Goal: Complete application form

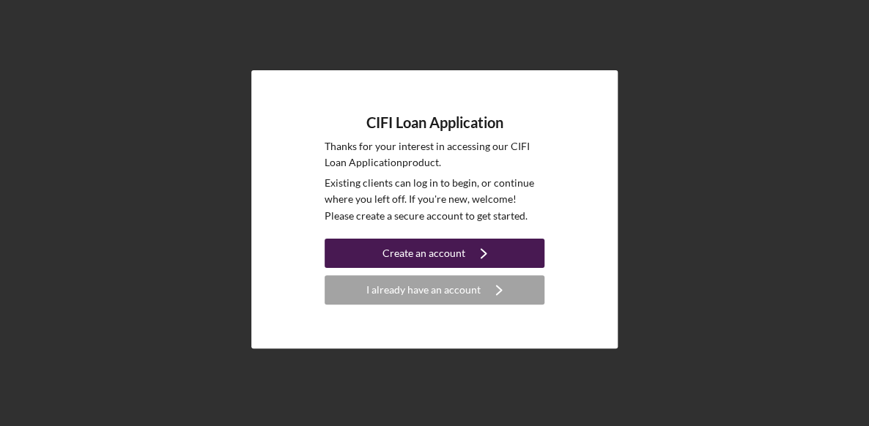
click at [451, 255] on div "Create an account" at bounding box center [423, 253] width 83 height 29
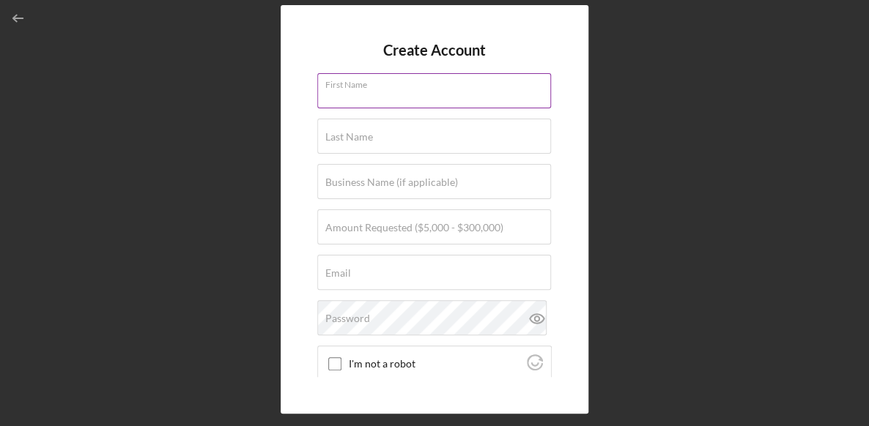
click at [402, 96] on input "First Name" at bounding box center [434, 90] width 234 height 35
type input "[PERSON_NAME]"
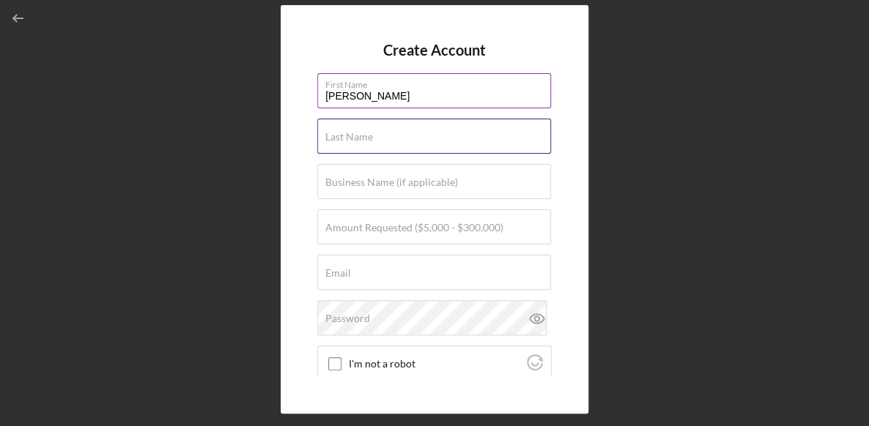
type input "Hall"
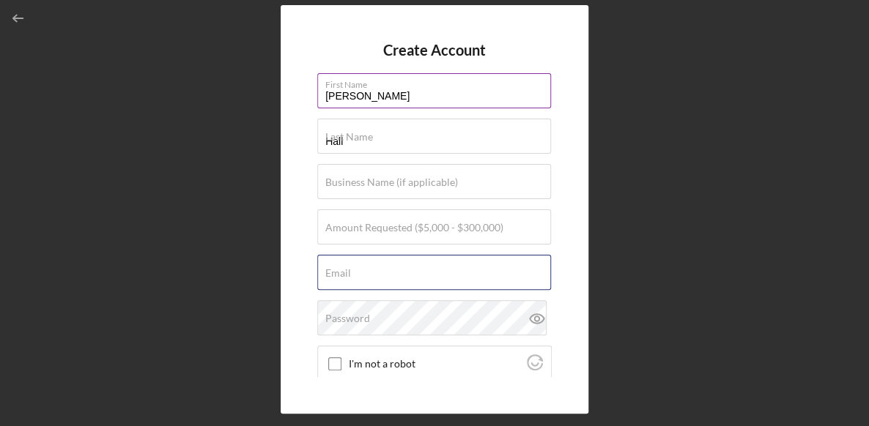
type input "[EMAIL_ADDRESS][DOMAIN_NAME]"
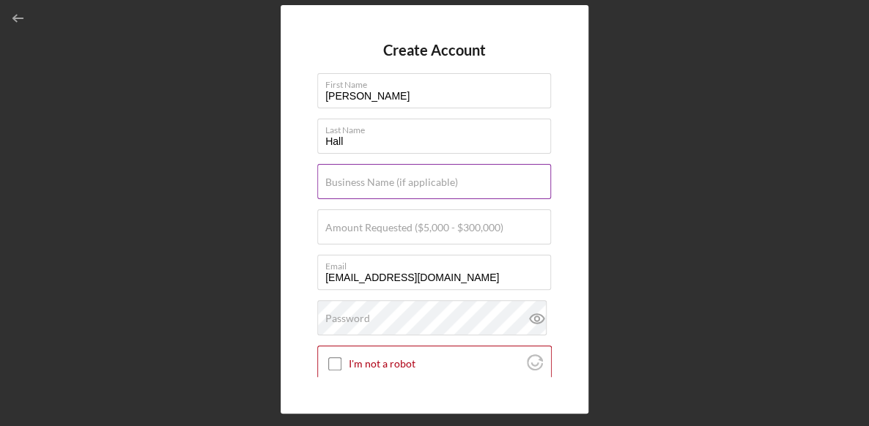
click at [384, 187] on label "Business Name (if applicable)" at bounding box center [391, 183] width 133 height 12
click at [384, 187] on input "Business Name (if applicable)" at bounding box center [434, 181] width 234 height 35
type input "Operation Hired, LLC"
click at [399, 235] on input "Amount Requested ($5,000 - $300,000)" at bounding box center [434, 227] width 234 height 35
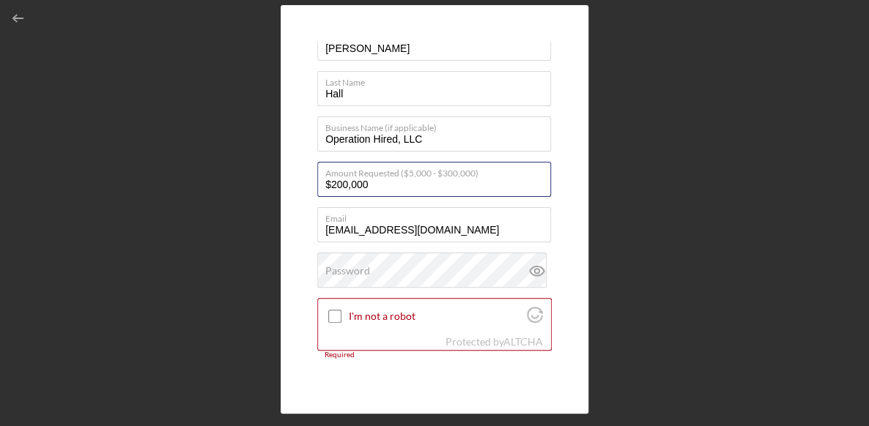
scroll to position [73, 0]
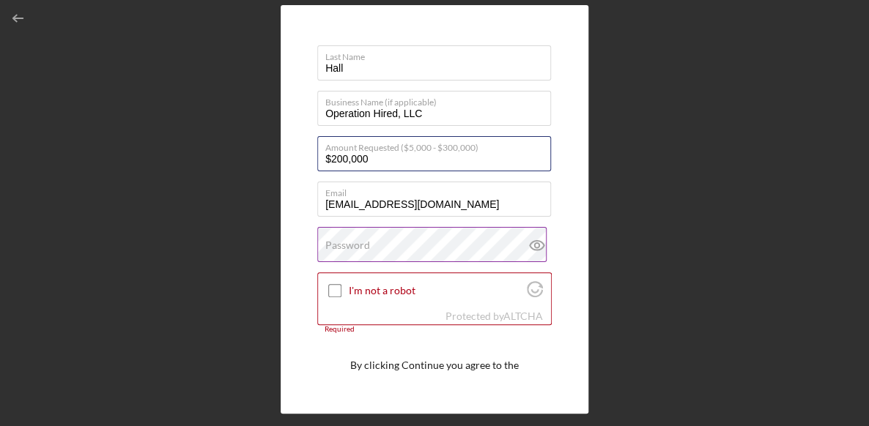
type input "$200,000"
click at [393, 243] on div "Password" at bounding box center [434, 245] width 234 height 37
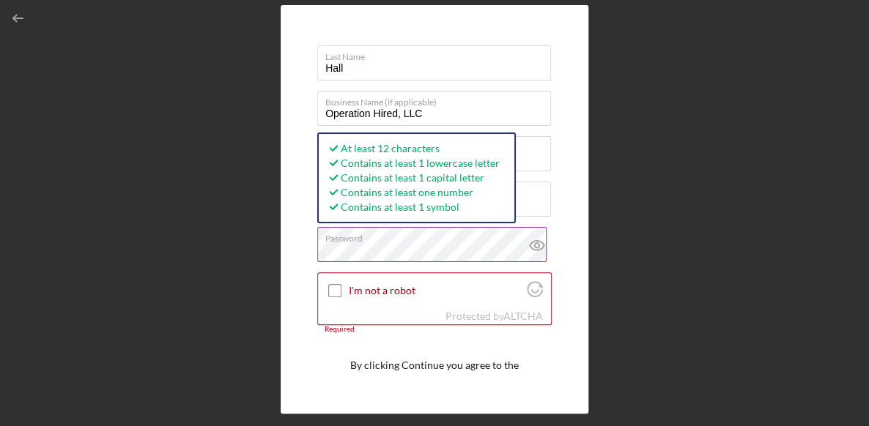
click at [539, 243] on icon at bounding box center [537, 245] width 37 height 37
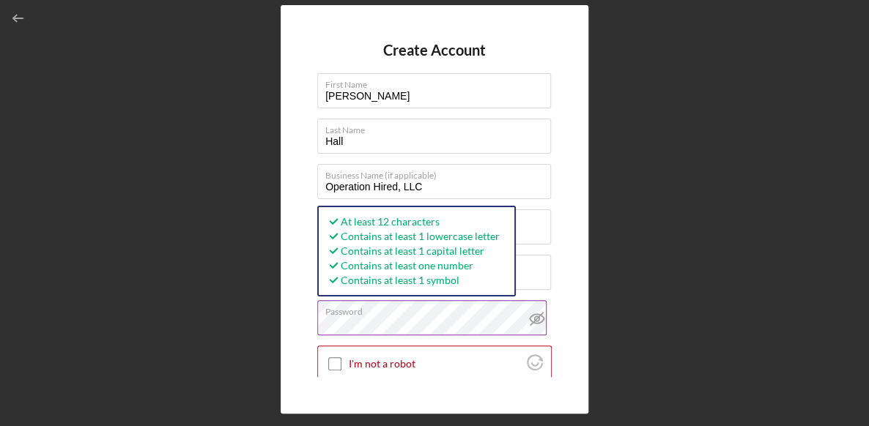
scroll to position [129, 0]
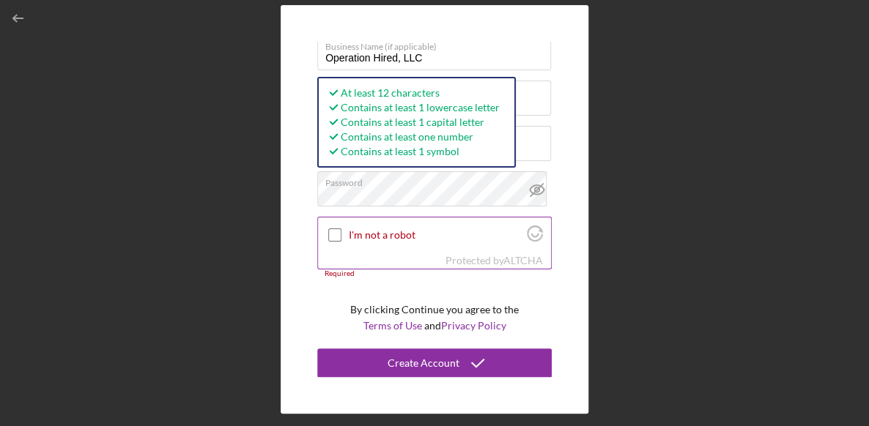
click at [339, 232] on input "I'm not a robot" at bounding box center [334, 235] width 13 height 13
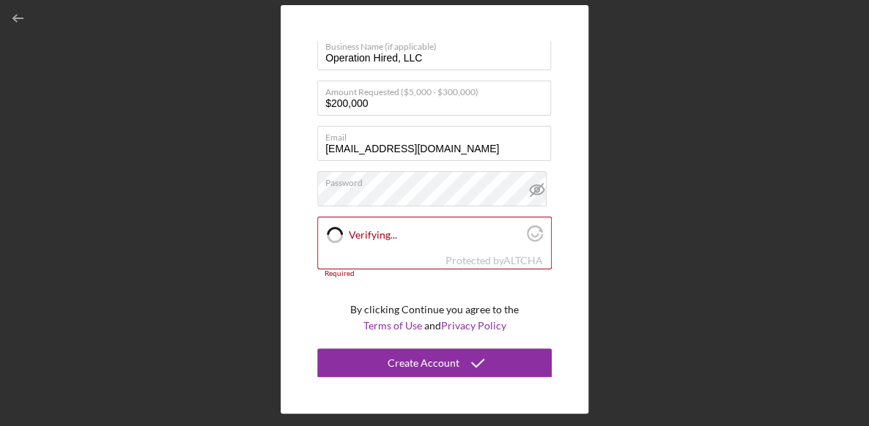
checkbox input "true"
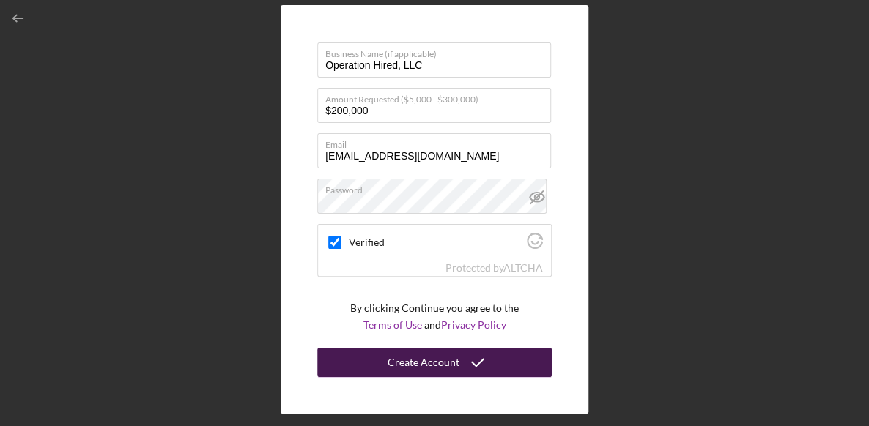
click at [403, 352] on div "Create Account" at bounding box center [424, 362] width 72 height 29
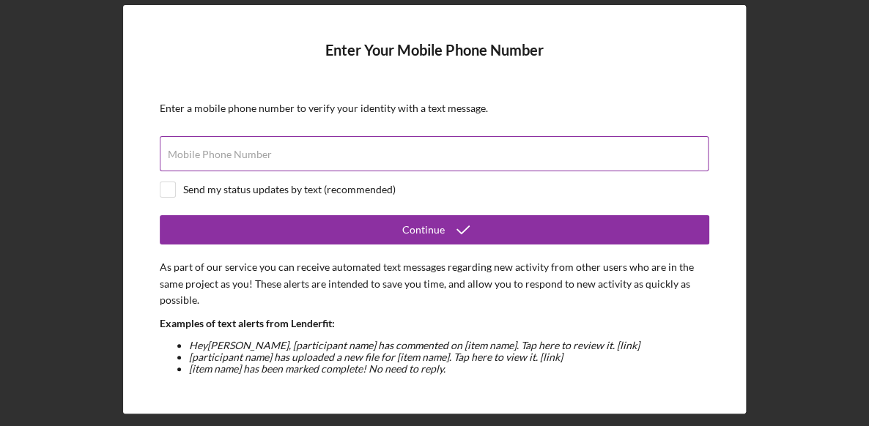
click at [493, 154] on input "Mobile Phone Number" at bounding box center [434, 153] width 549 height 35
type input "[PHONE_NUMBER]"
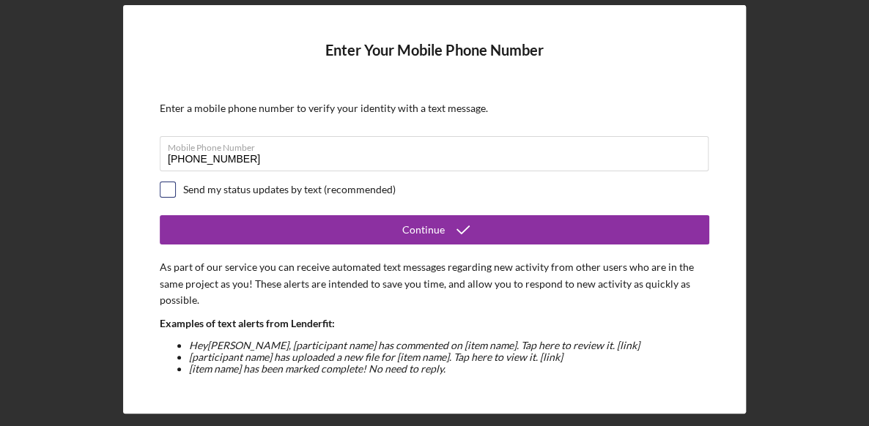
click at [170, 195] on input "checkbox" at bounding box center [167, 189] width 15 height 15
checkbox input "true"
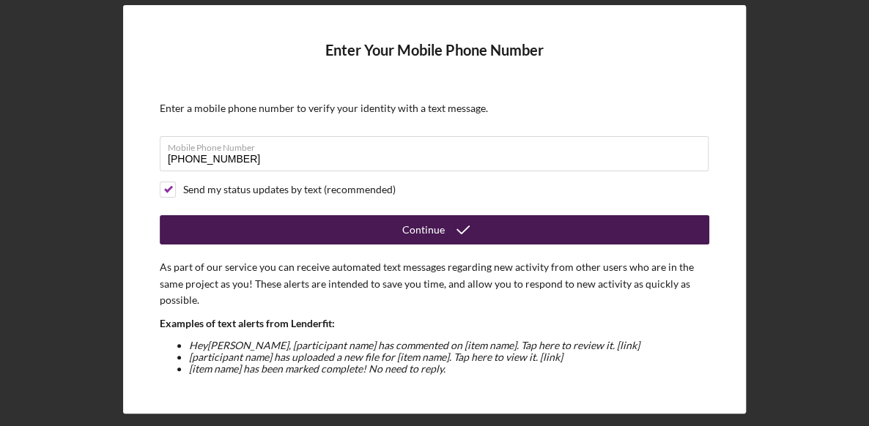
click at [336, 233] on button "Continue" at bounding box center [435, 229] width 550 height 29
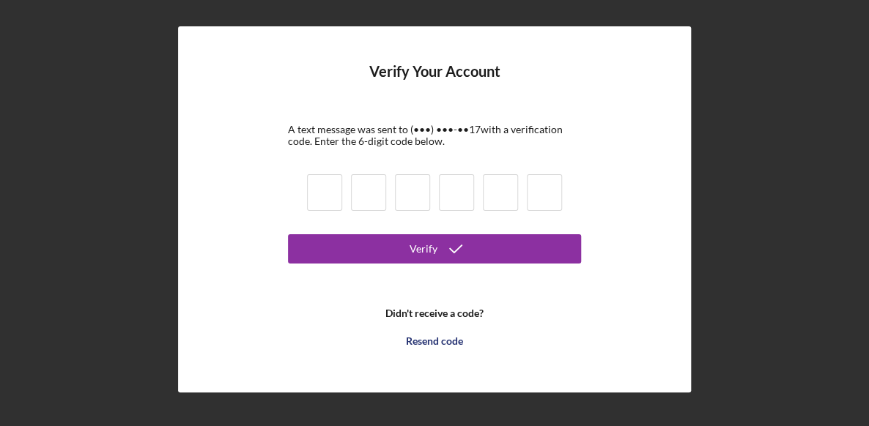
click at [314, 201] on input at bounding box center [324, 192] width 35 height 37
type input "3"
type input "9"
type input "1"
type input "6"
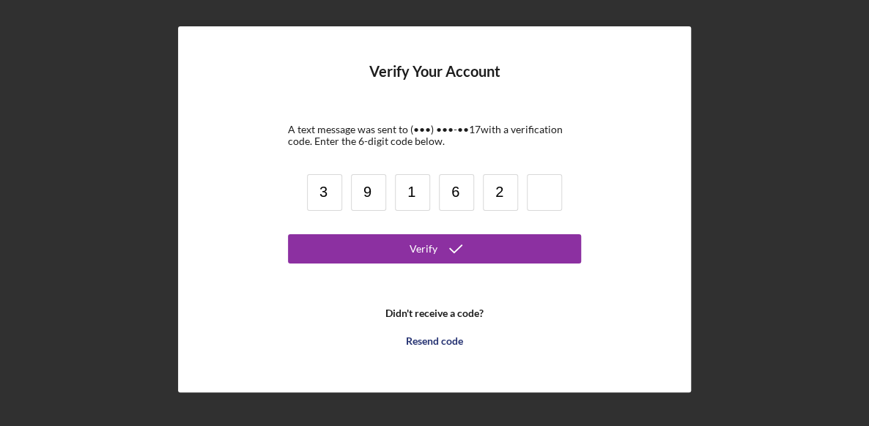
type input "2"
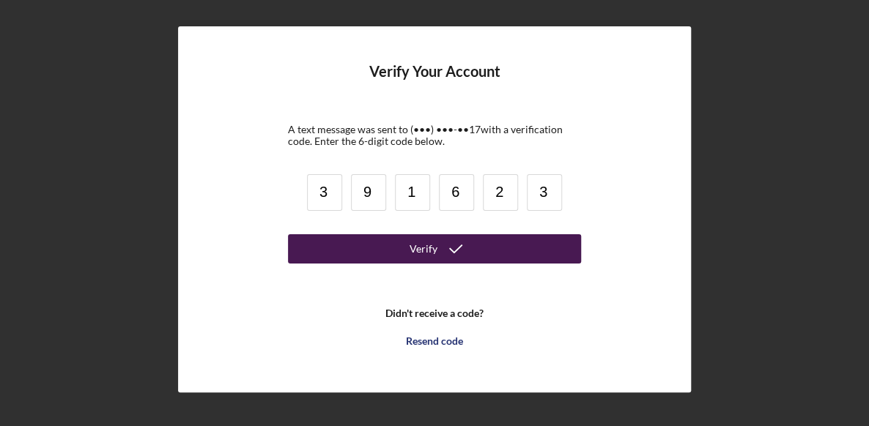
type input "3"
click at [373, 240] on button "Verify" at bounding box center [434, 248] width 293 height 29
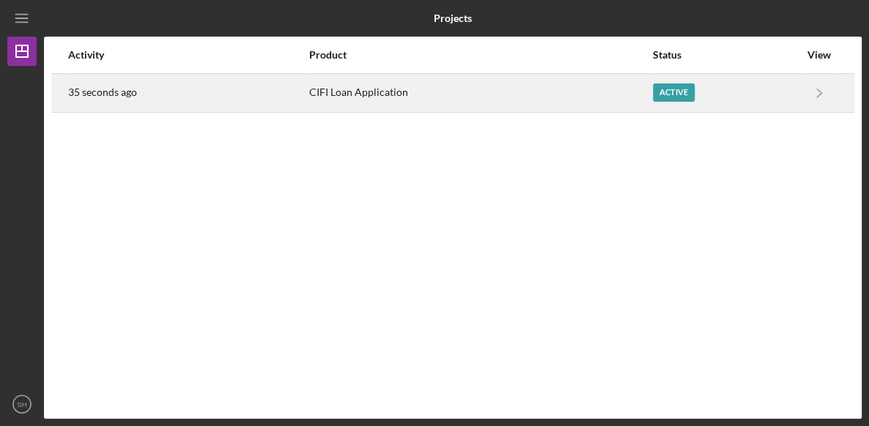
click at [675, 93] on div "Active" at bounding box center [674, 93] width 42 height 18
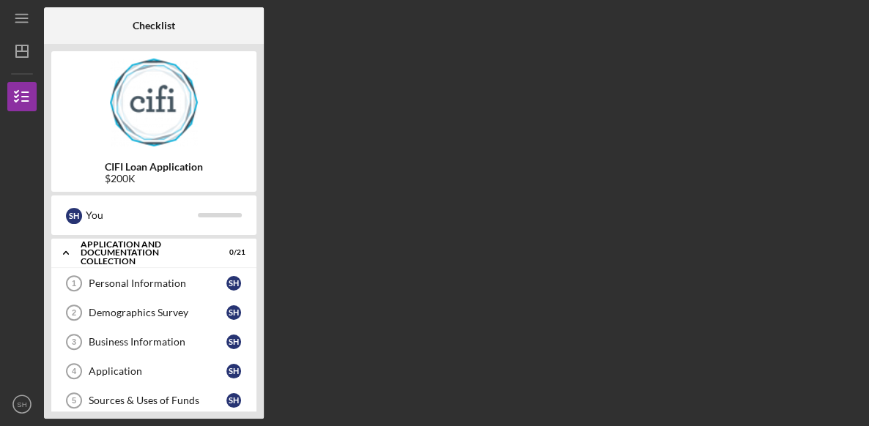
drag, startPoint x: 723, startPoint y: 85, endPoint x: 739, endPoint y: 95, distance: 18.5
click at [727, 86] on div "Checklist CIFI Loan Application $200K S H You Icon/Expander Application and Doc…" at bounding box center [453, 213] width 818 height 412
